Goal: Task Accomplishment & Management: Manage account settings

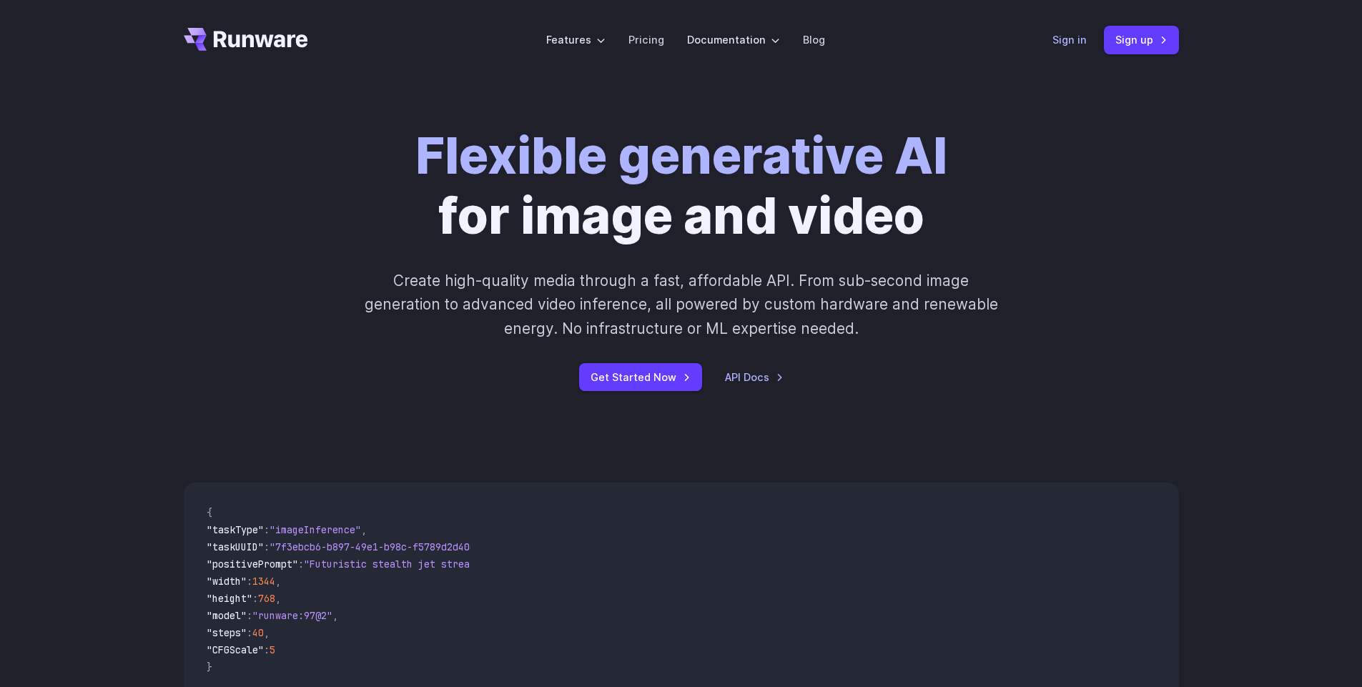
click at [1068, 41] on link "Sign in" at bounding box center [1069, 39] width 34 height 16
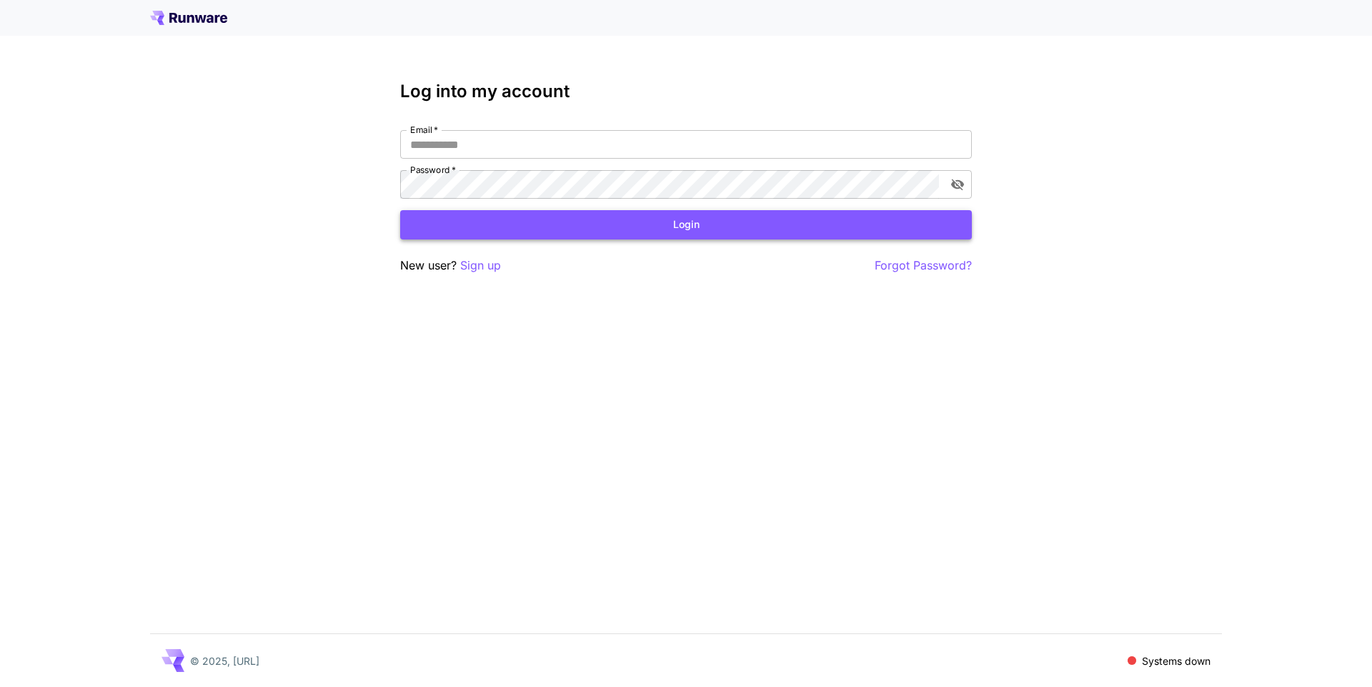
type input "**********"
click at [708, 230] on button "Login" at bounding box center [686, 224] width 572 height 29
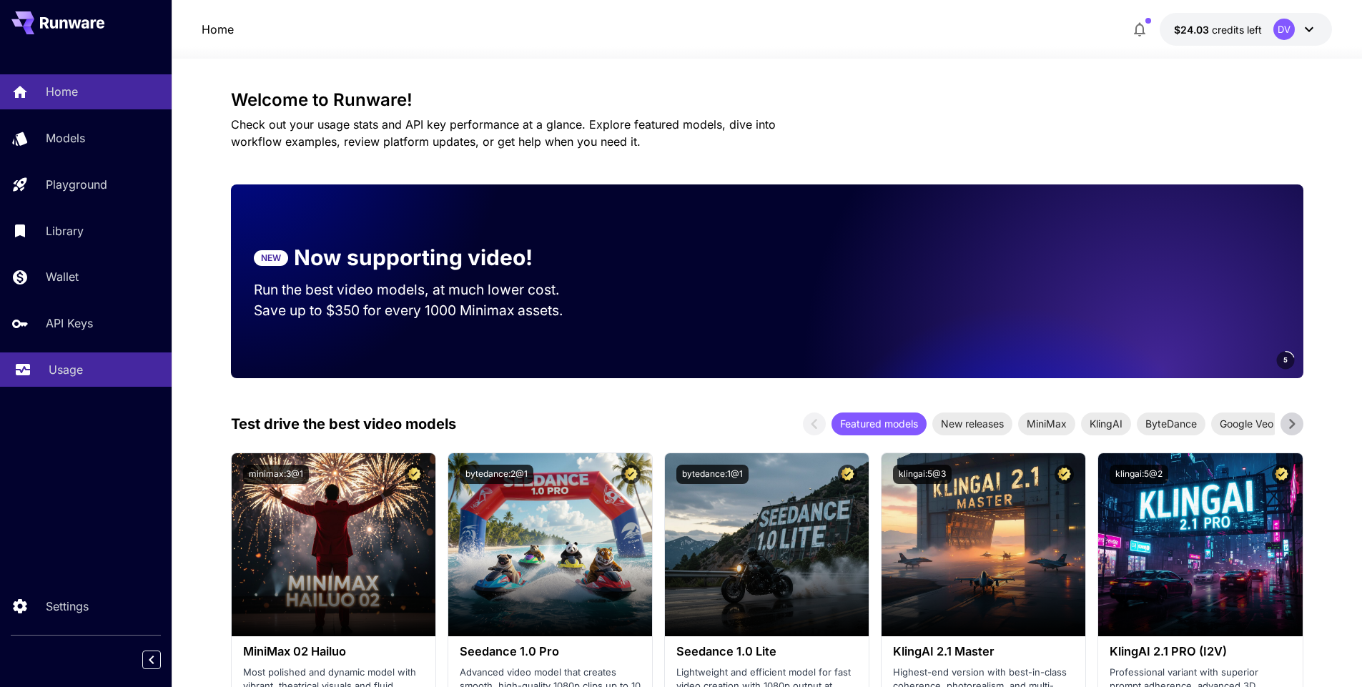
click at [49, 372] on p "Usage" at bounding box center [66, 369] width 34 height 17
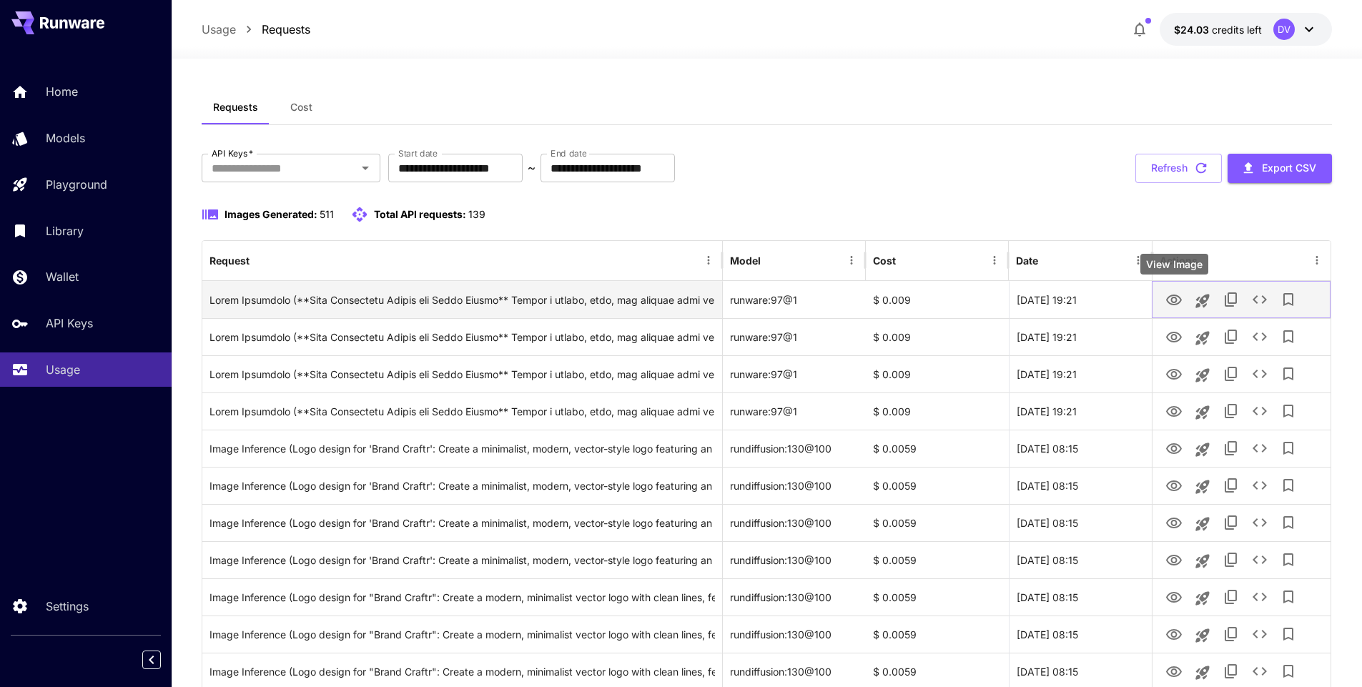
click at [1172, 299] on icon "View Image" at bounding box center [1173, 300] width 17 height 17
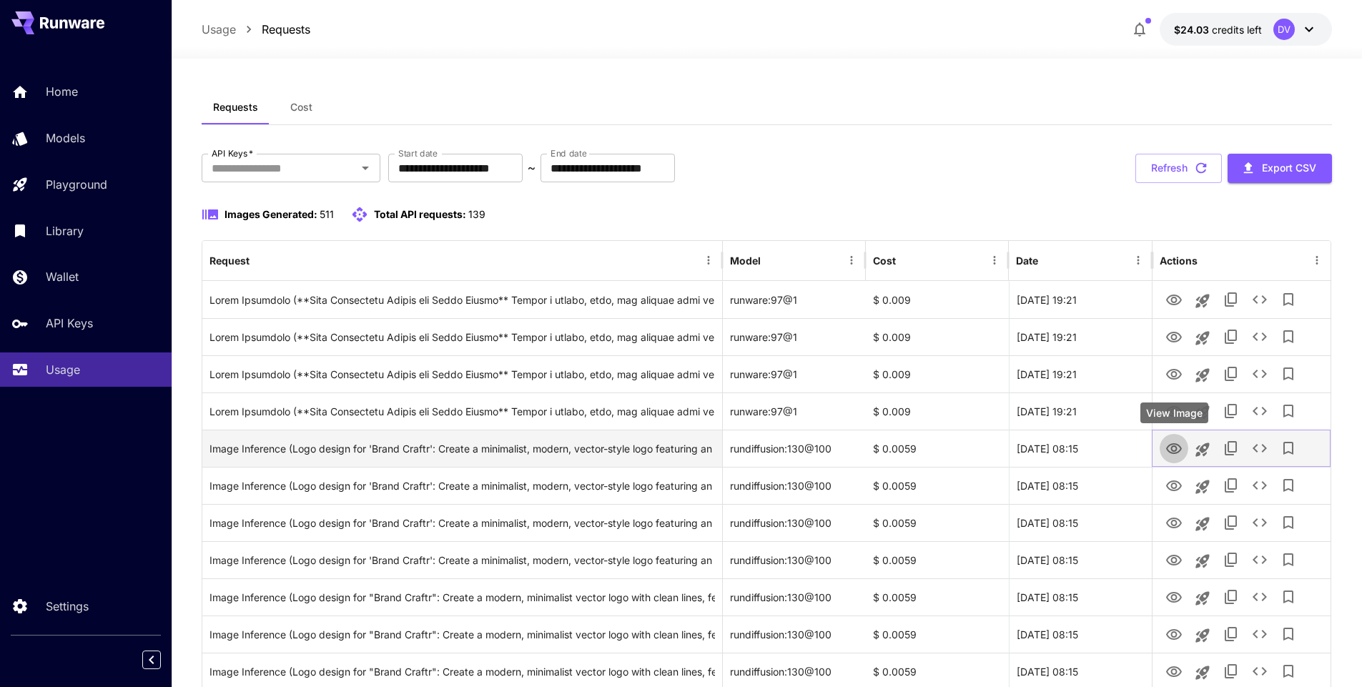
click at [1171, 445] on icon "View Image" at bounding box center [1173, 448] width 17 height 17
